Goal: Task Accomplishment & Management: Manage account settings

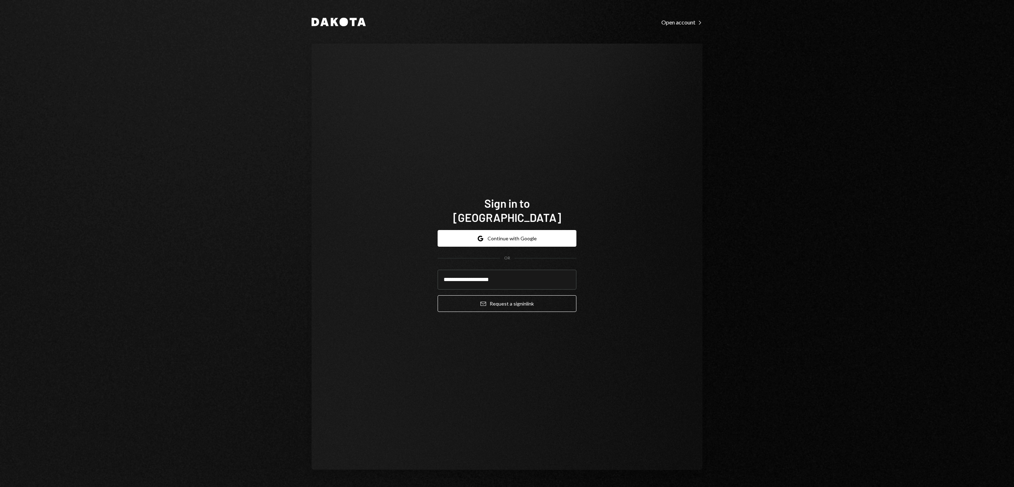
type input "**********"
click at [507, 299] on button "Email Request a sign in link" at bounding box center [507, 303] width 139 height 17
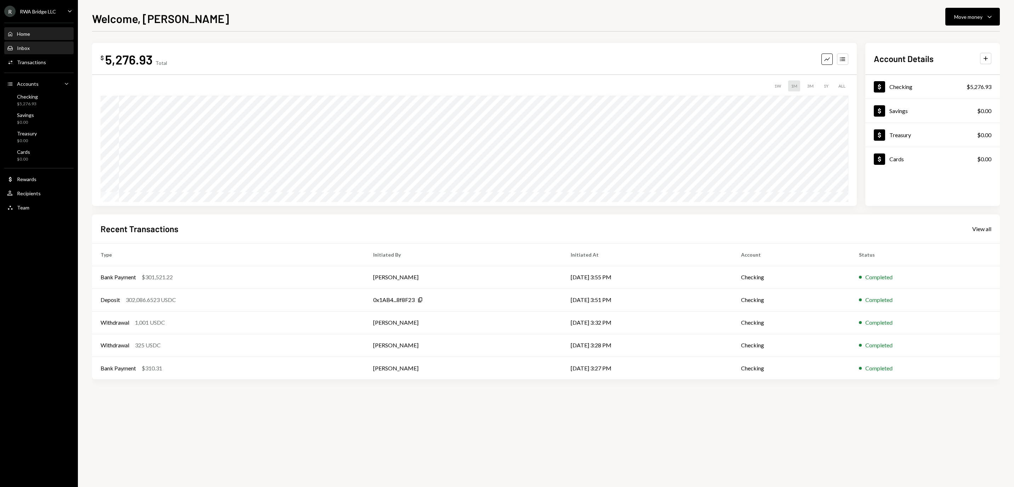
click at [46, 51] on div "Inbox Inbox" at bounding box center [39, 48] width 64 height 6
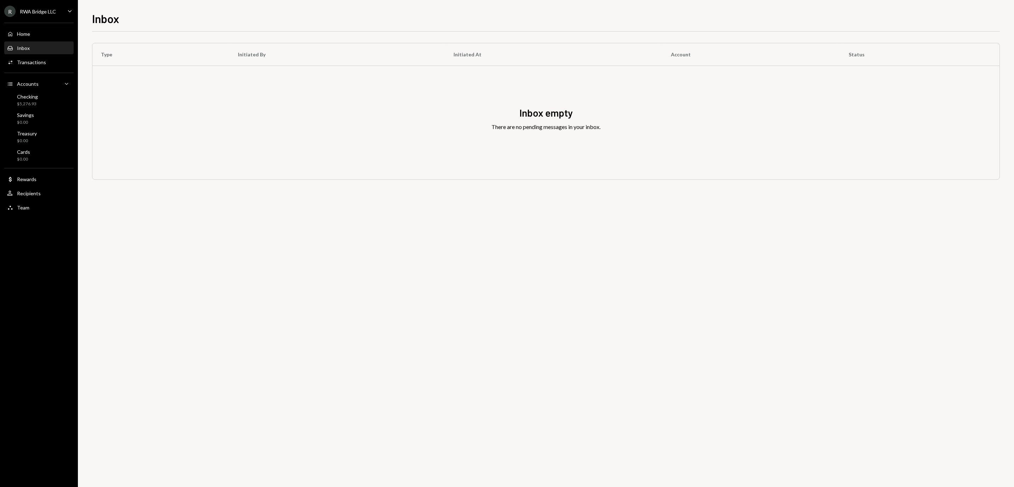
click at [46, 37] on div "Home Home" at bounding box center [39, 34] width 64 height 6
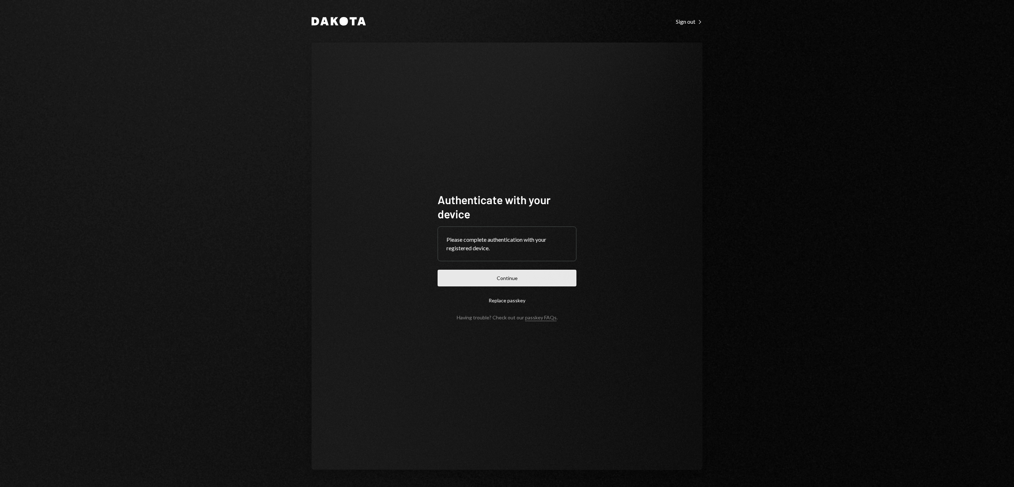
click at [576, 280] on button "Continue" at bounding box center [507, 277] width 139 height 17
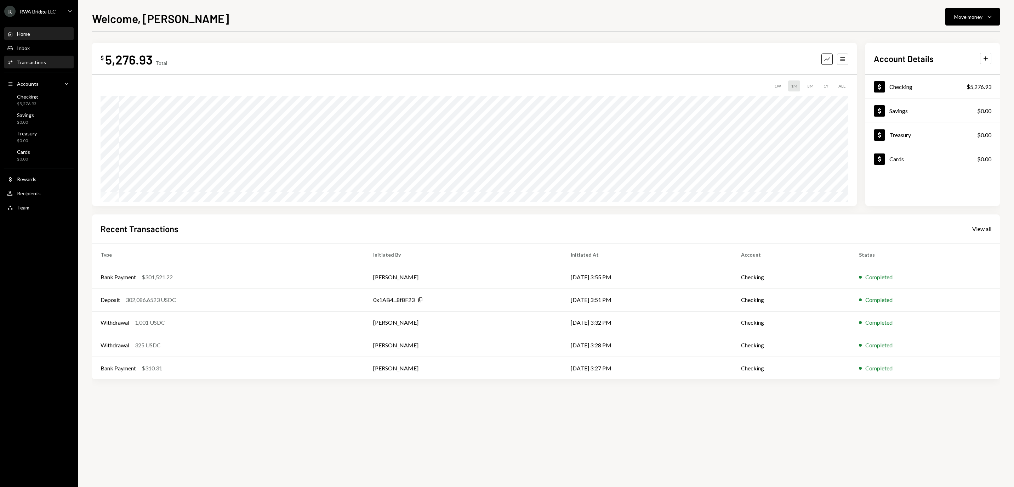
click at [35, 68] on div "Activities Transactions" at bounding box center [39, 62] width 64 height 12
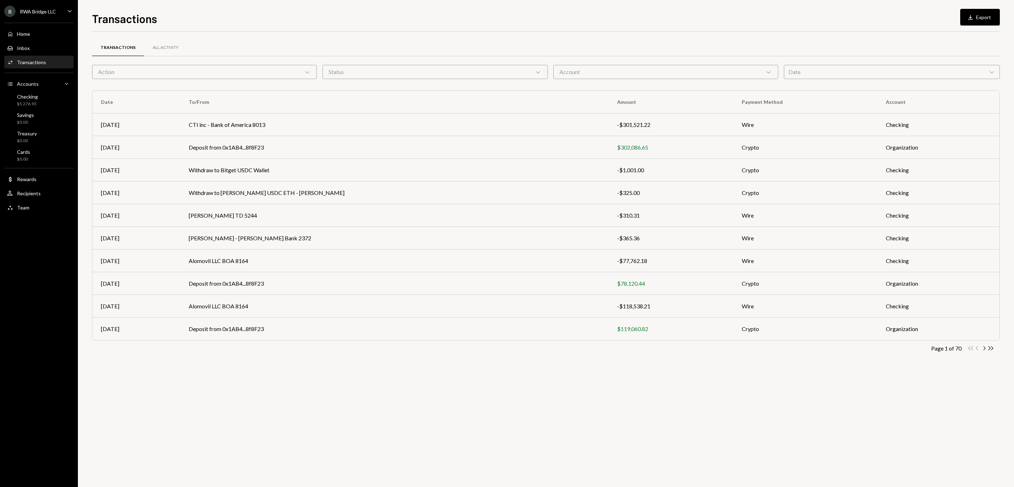
click at [215, 70] on div "Action Chevron Down" at bounding box center [204, 72] width 225 height 14
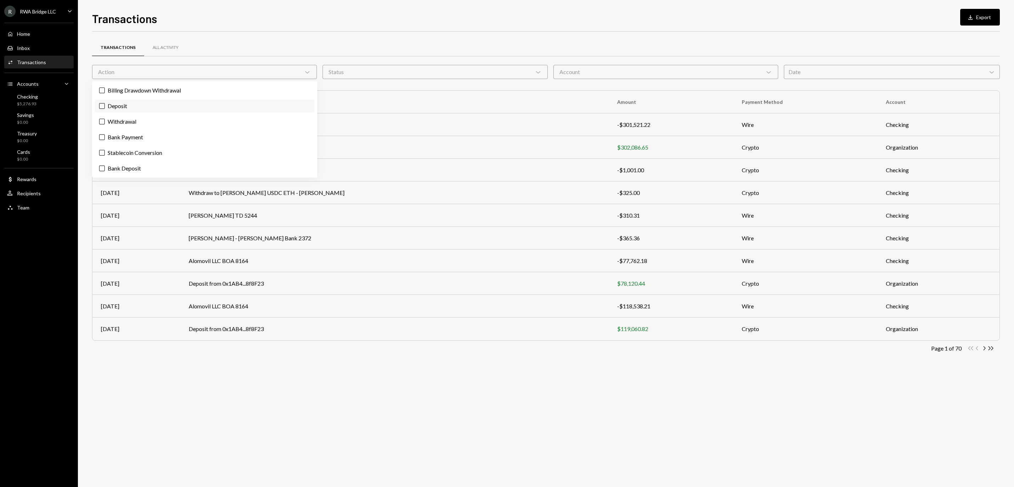
click at [225, 106] on label "Deposit" at bounding box center [205, 106] width 220 height 13
click at [105, 106] on button "Deposit" at bounding box center [102, 106] width 6 height 6
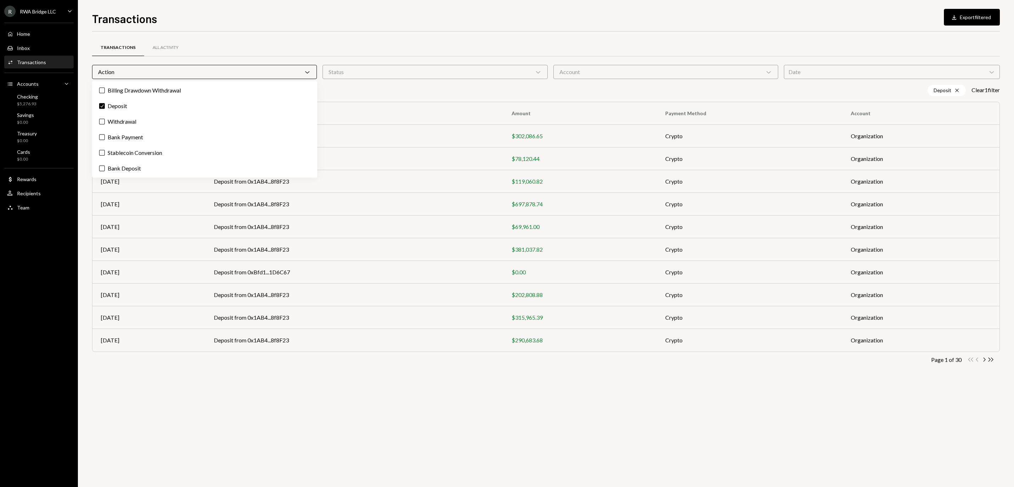
click at [384, 45] on div "Transactions All Activity" at bounding box center [546, 48] width 908 height 18
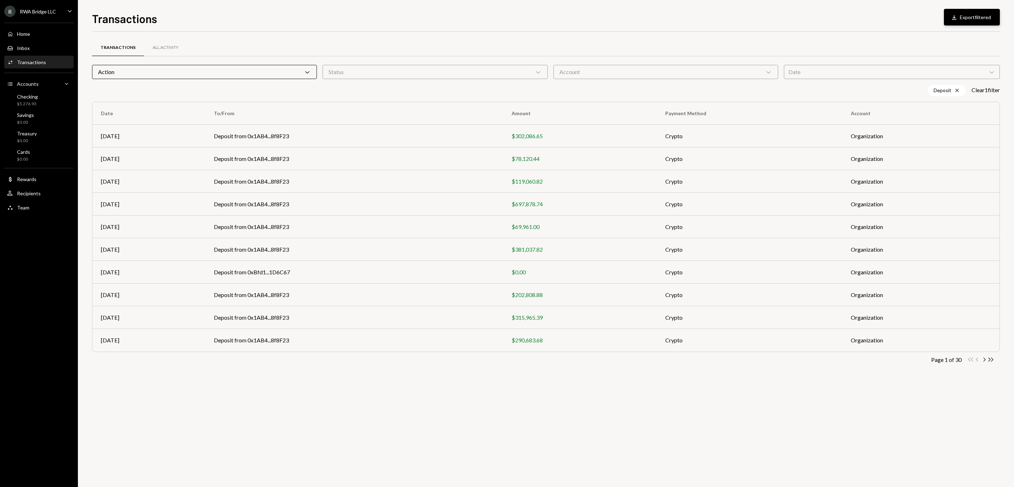
click at [957, 11] on button "Download Export filtered" at bounding box center [972, 17] width 56 height 17
